Goal: Transaction & Acquisition: Purchase product/service

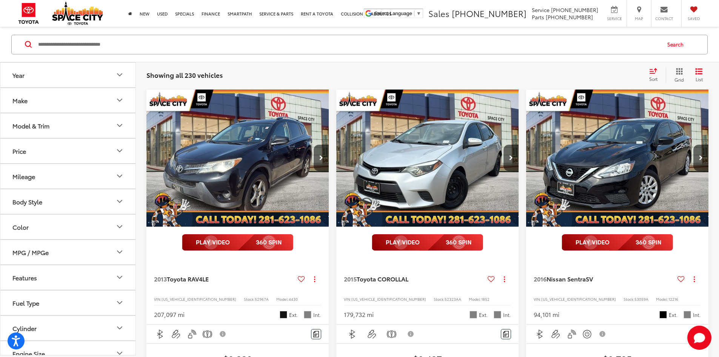
click at [205, 48] on input "Search by Make, Model, or Keyword" at bounding box center [348, 44] width 623 height 18
type input "*"
type input "******"
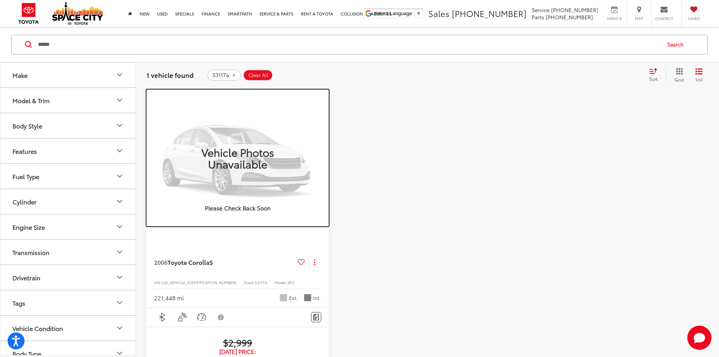
click at [229, 143] on img "VIEW_DETAILS" at bounding box center [237, 157] width 182 height 137
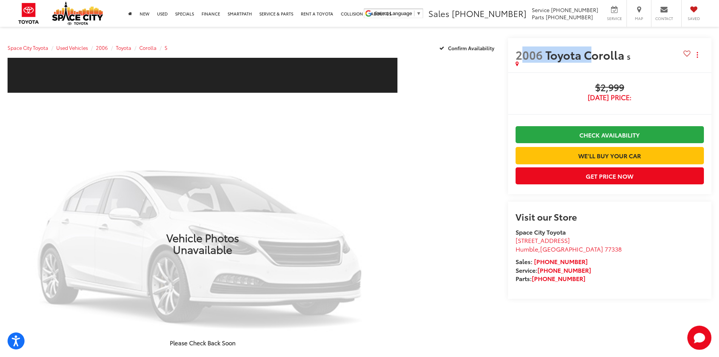
drag, startPoint x: 542, startPoint y: 59, endPoint x: 600, endPoint y: 58, distance: 58.5
click at [599, 58] on span "2006 Toyota Corolla" at bounding box center [570, 54] width 111 height 13
drag, startPoint x: 602, startPoint y: 58, endPoint x: 622, endPoint y: 57, distance: 19.7
click at [605, 58] on span "Toyota Corolla" at bounding box center [586, 54] width 82 height 16
drag, startPoint x: 632, startPoint y: 57, endPoint x: 546, endPoint y: 59, distance: 85.7
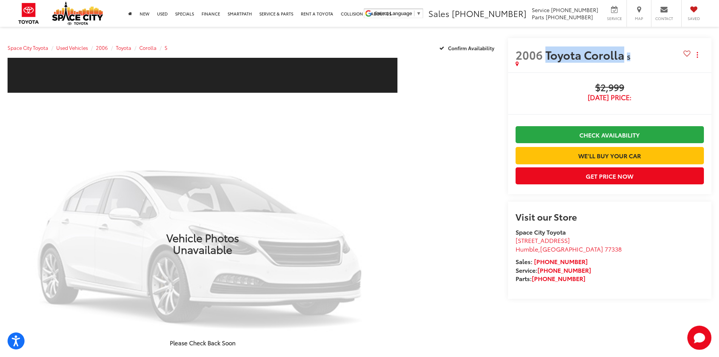
click at [546, 59] on h2 "2006 Toyota Corolla S" at bounding box center [599, 54] width 168 height 13
click at [546, 59] on span "Toyota Corolla" at bounding box center [586, 54] width 82 height 16
drag, startPoint x: 620, startPoint y: 59, endPoint x: 533, endPoint y: 60, distance: 87.2
click at [536, 61] on h2 "2006 Toyota Corolla S" at bounding box center [599, 54] width 168 height 13
click at [533, 60] on span "2006" at bounding box center [528, 54] width 27 height 16
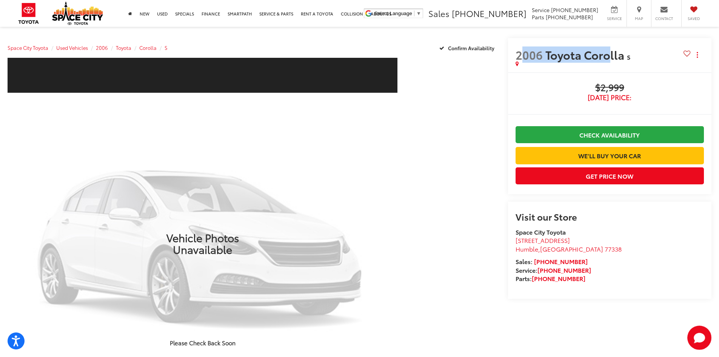
drag, startPoint x: 521, startPoint y: 55, endPoint x: 606, endPoint y: 61, distance: 85.8
click at [606, 61] on span "2006 Toyota Corolla" at bounding box center [570, 54] width 111 height 13
click at [606, 61] on span "Toyota Corolla" at bounding box center [586, 54] width 82 height 16
drag, startPoint x: 623, startPoint y: 58, endPoint x: 509, endPoint y: 58, distance: 114.7
click at [510, 58] on div "2006 Toyota Corolla S Copy Link Share Print" at bounding box center [610, 55] width 204 height 34
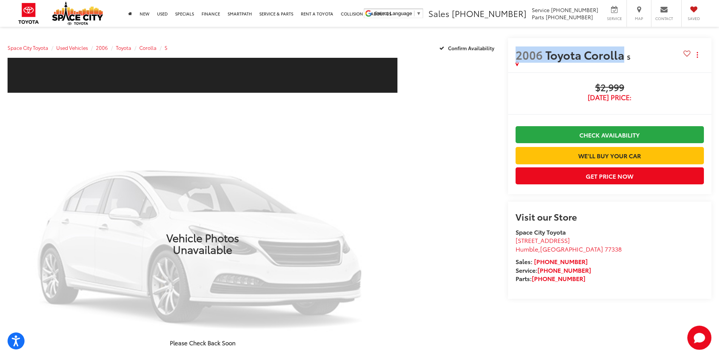
click at [509, 58] on div "2006 Toyota Corolla S Copy Link Share Print" at bounding box center [610, 55] width 204 height 34
drag, startPoint x: 536, startPoint y: 52, endPoint x: 629, endPoint y: 57, distance: 92.5
click at [629, 57] on h2 "2006 Toyota Corolla S" at bounding box center [599, 54] width 168 height 13
click at [629, 56] on span "S" at bounding box center [628, 56] width 3 height 9
drag, startPoint x: 634, startPoint y: 55, endPoint x: 534, endPoint y: 60, distance: 100.1
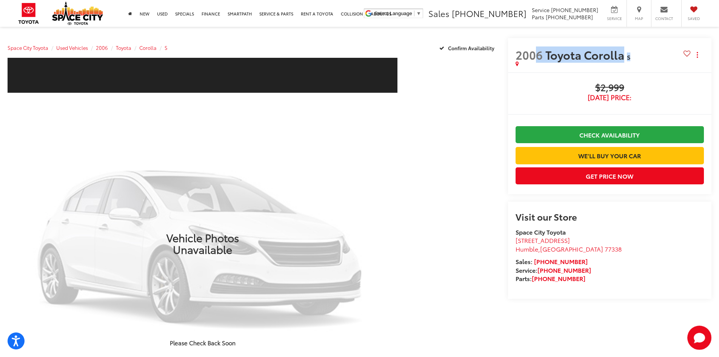
click at [534, 60] on h2 "2006 Toyota Corolla S" at bounding box center [599, 54] width 168 height 13
click at [534, 60] on span "2006" at bounding box center [528, 54] width 27 height 16
drag, startPoint x: 518, startPoint y: 56, endPoint x: 620, endPoint y: 54, distance: 101.5
click at [619, 54] on span "2006 Toyota Corolla" at bounding box center [570, 54] width 111 height 13
drag, startPoint x: 620, startPoint y: 54, endPoint x: 630, endPoint y: 54, distance: 9.8
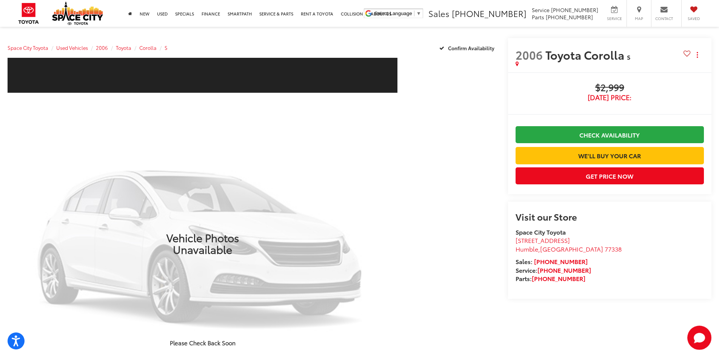
click at [621, 54] on span "Toyota Corolla" at bounding box center [586, 54] width 82 height 16
drag, startPoint x: 630, startPoint y: 54, endPoint x: 520, endPoint y: 55, distance: 110.2
click at [520, 57] on h2 "2006 Toyota Corolla S" at bounding box center [599, 54] width 168 height 13
click at [520, 55] on span "2006" at bounding box center [528, 54] width 27 height 16
drag, startPoint x: 515, startPoint y: 55, endPoint x: 657, endPoint y: 50, distance: 142.7
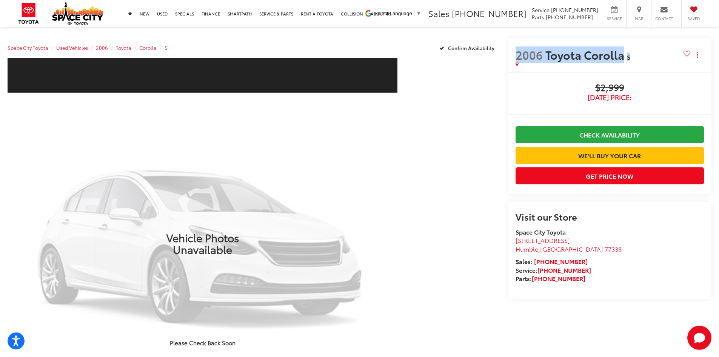
click at [657, 50] on div "2006 Toyota Corolla S Copy Link Share Print" at bounding box center [610, 55] width 204 height 34
click at [637, 60] on span "S" at bounding box center [655, 57] width 57 height 8
drag, startPoint x: 635, startPoint y: 57, endPoint x: 517, endPoint y: 60, distance: 117.8
click at [517, 60] on h2 "2006 Toyota Corolla S" at bounding box center [599, 54] width 168 height 13
click at [517, 60] on span "2006" at bounding box center [528, 54] width 27 height 16
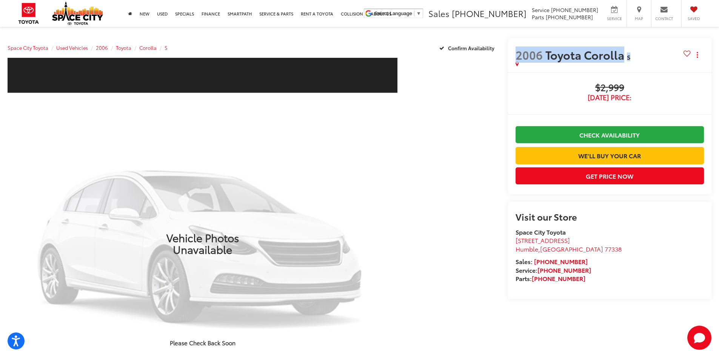
drag, startPoint x: 592, startPoint y: 60, endPoint x: 638, endPoint y: 55, distance: 46.3
click at [655, 58] on h2 "2006 Toyota Corolla S" at bounding box center [599, 54] width 168 height 13
click at [638, 55] on span "S" at bounding box center [655, 57] width 57 height 8
drag, startPoint x: 638, startPoint y: 55, endPoint x: 521, endPoint y: 59, distance: 116.3
click at [521, 59] on h2 "2006 Toyota Corolla S" at bounding box center [599, 54] width 168 height 13
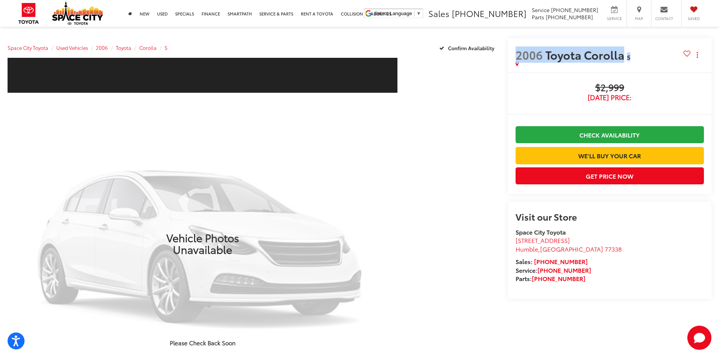
click at [519, 56] on span "2006" at bounding box center [528, 54] width 27 height 16
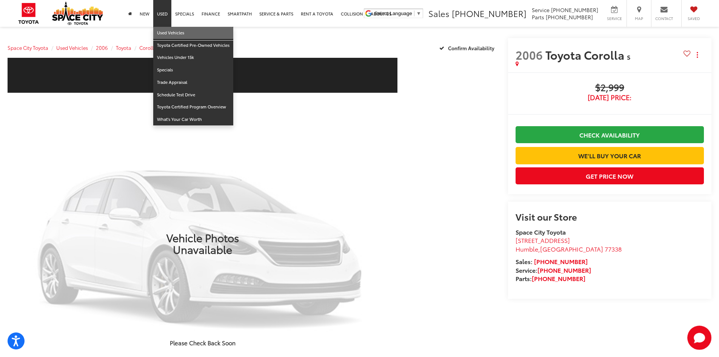
click at [163, 32] on link "Used Vehicles" at bounding box center [193, 33] width 80 height 12
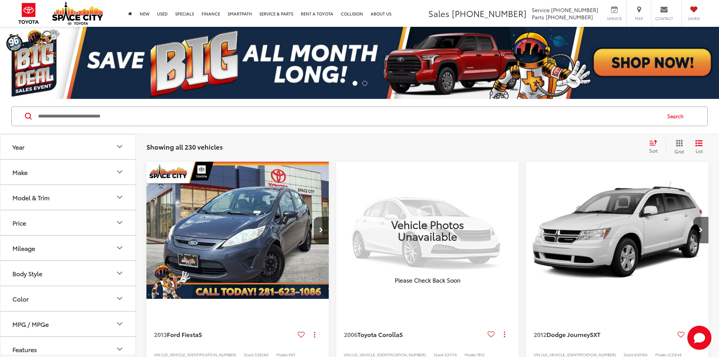
click at [97, 117] on input "Search by Make, Model, or Keyword" at bounding box center [348, 116] width 623 height 18
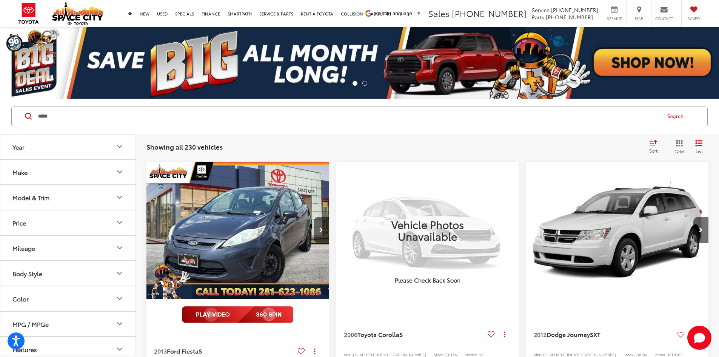
type input "*****"
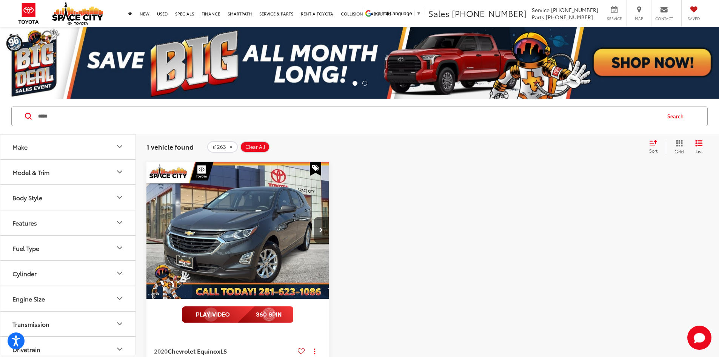
click at [221, 203] on img "2020 Chevrolet Equinox LS 0" at bounding box center [237, 231] width 183 height 138
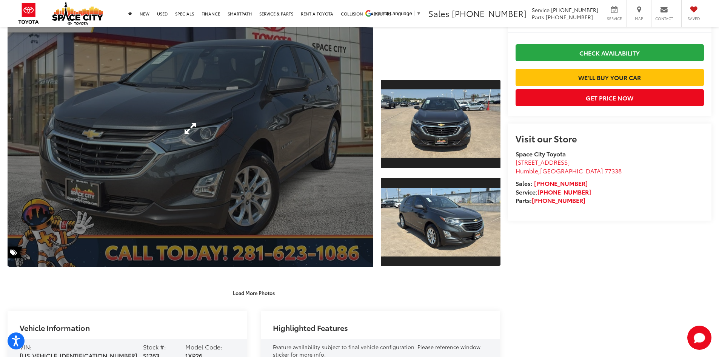
scroll to position [264, 0]
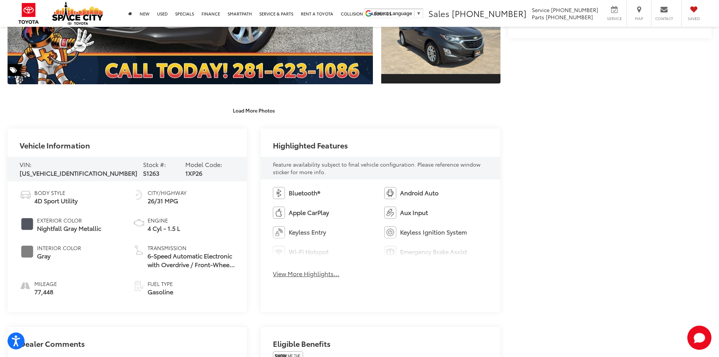
click at [143, 168] on span "S1263" at bounding box center [151, 172] width 16 height 9
click at [143, 170] on span "S1263" at bounding box center [151, 172] width 16 height 9
copy span "S1263"
